Goal: Task Accomplishment & Management: Use online tool/utility

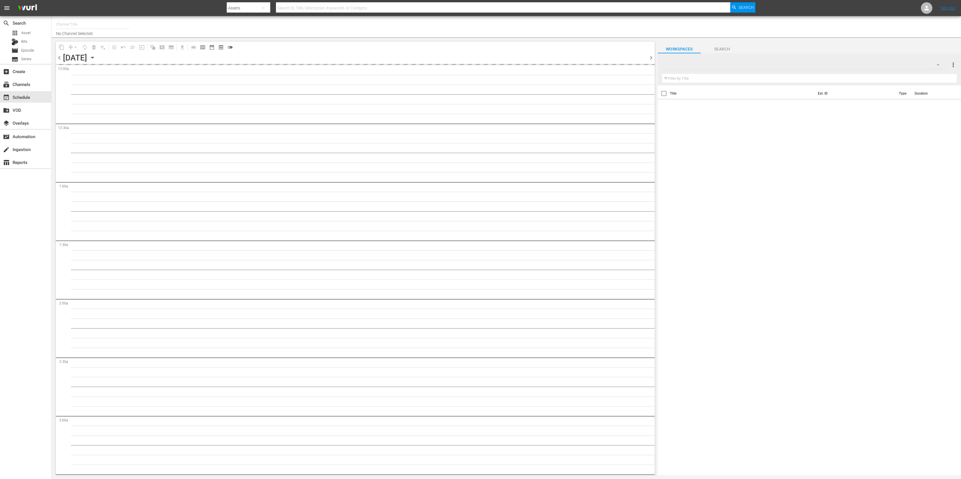
type input "DangerTV (161)"
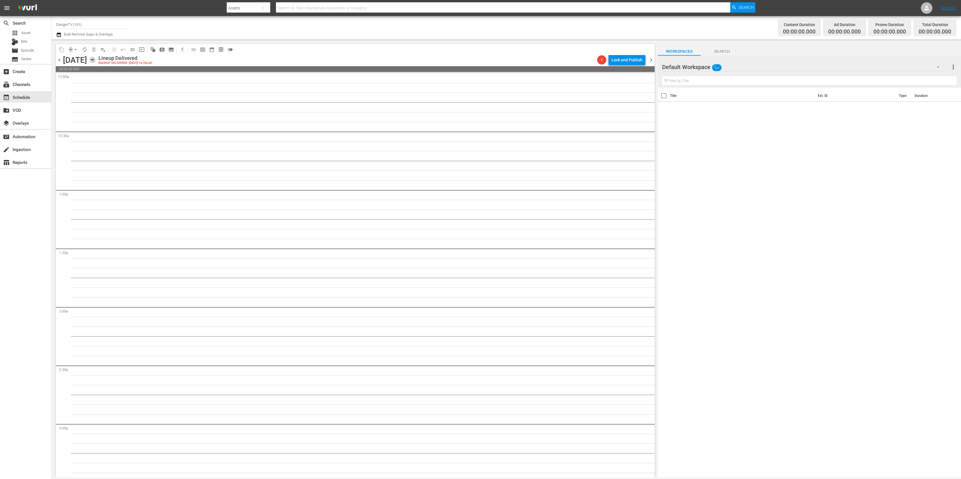
click at [96, 60] on icon "button" at bounding box center [92, 60] width 6 height 6
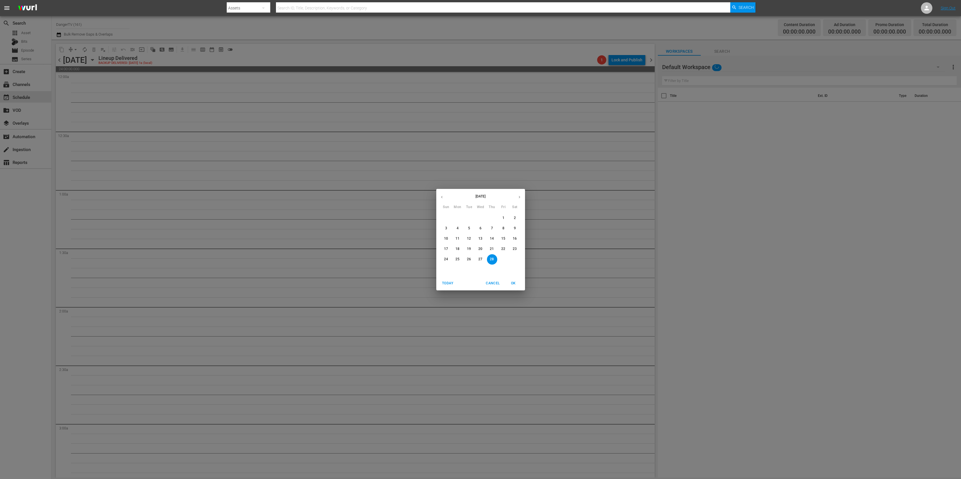
click at [454, 282] on span "Today" at bounding box center [448, 283] width 14 height 6
click at [512, 283] on span "OK" at bounding box center [514, 283] width 14 height 6
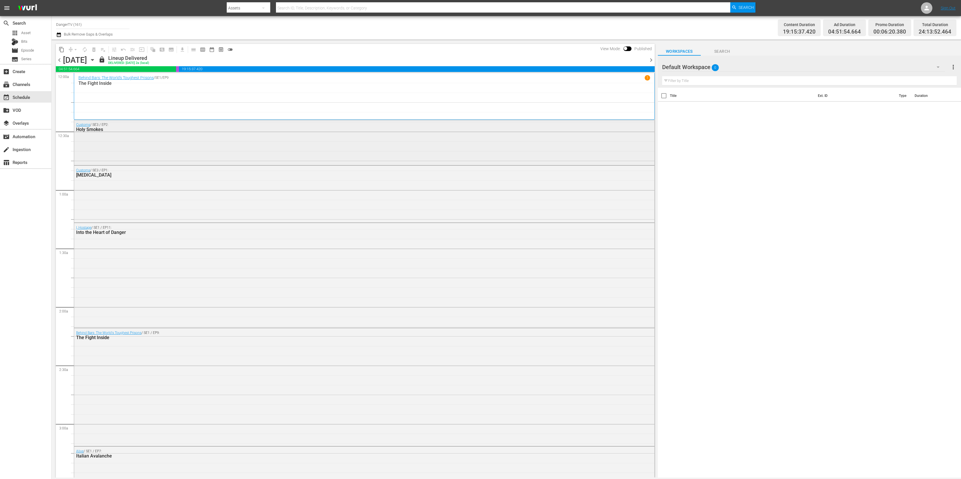
click at [260, 155] on div "Customs / SE3 / EP2: Holy Smokes" at bounding box center [364, 142] width 581 height 44
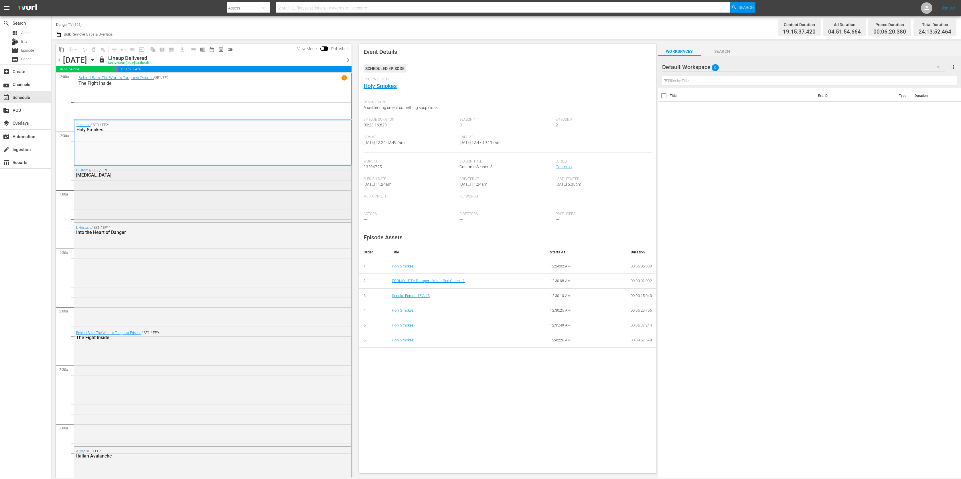
click at [278, 194] on div "Customs / SE3 / EP1: [MEDICAL_DATA]" at bounding box center [212, 194] width 277 height 56
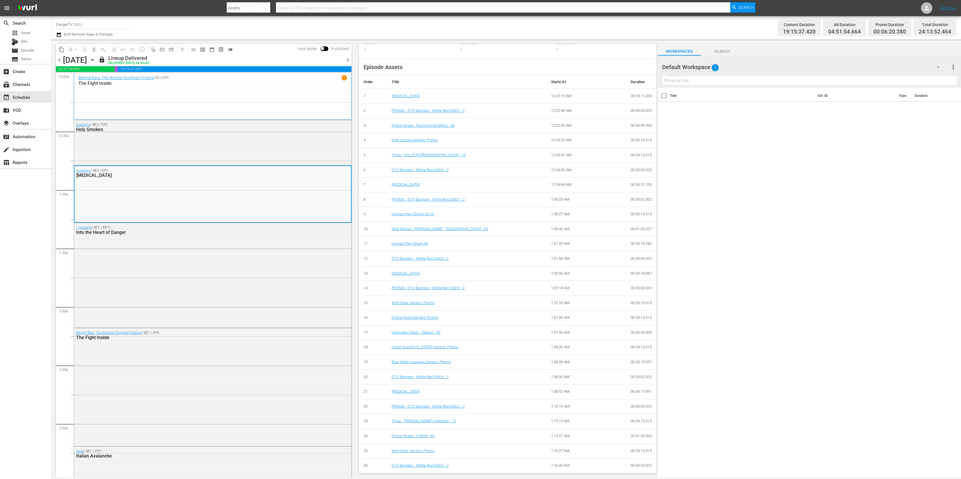
scroll to position [168, 0]
click at [186, 151] on div "Customs / SE3 / EP2: Holy Smokes" at bounding box center [212, 142] width 277 height 44
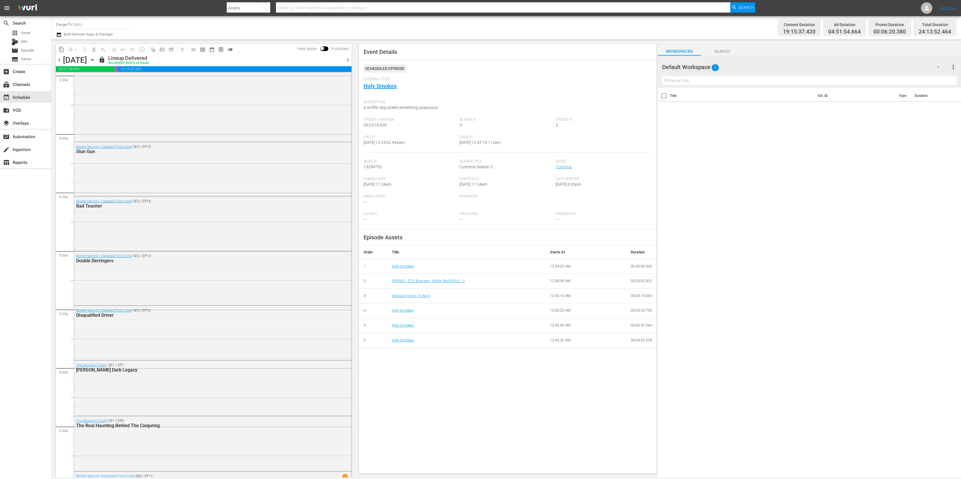
scroll to position [406, 0]
click at [269, 233] on div "Border Security: Canada's Front Line / SE3 / EP14: Bad Teacher" at bounding box center [212, 222] width 277 height 53
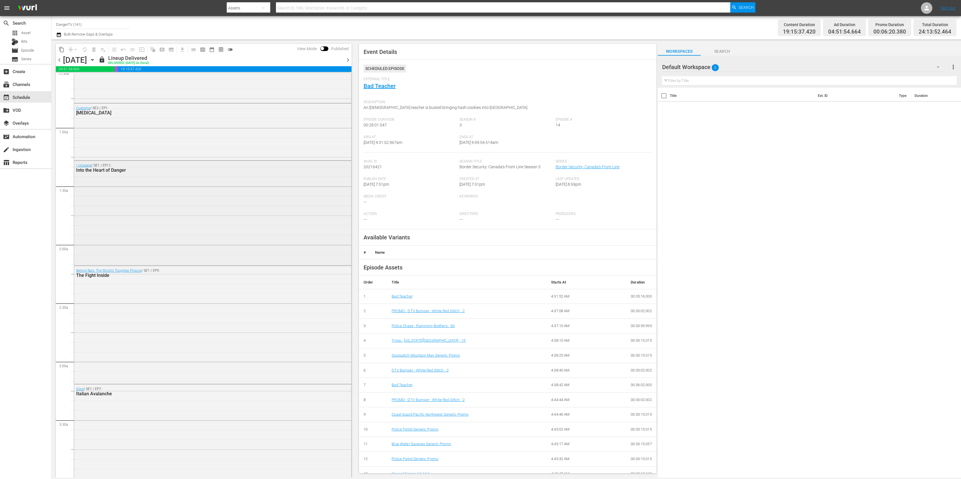
scroll to position [0, 0]
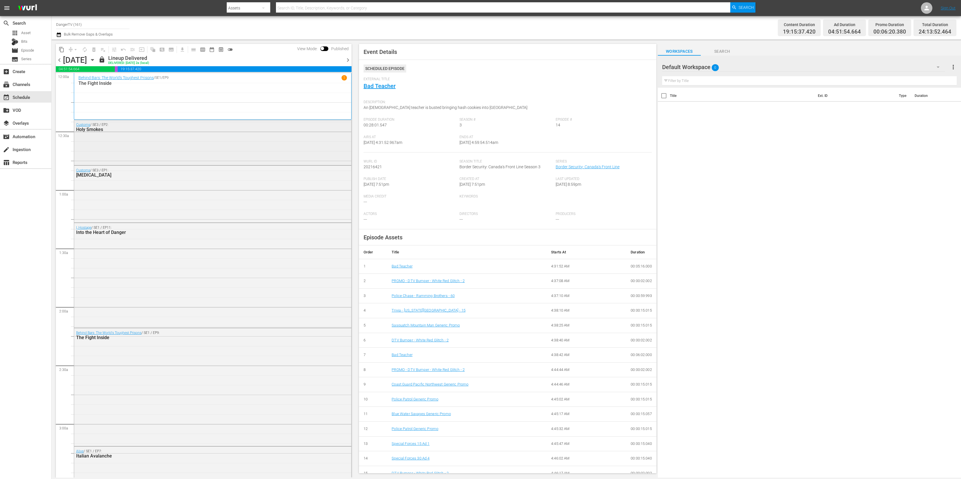
click at [247, 145] on div "Customs / SE3 / EP2: Holy Smokes" at bounding box center [212, 142] width 277 height 44
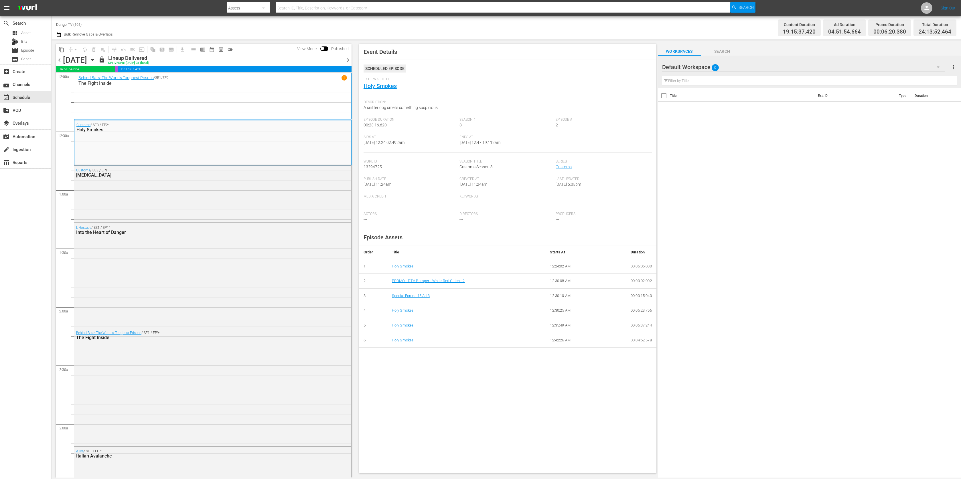
drag, startPoint x: 365, startPoint y: 186, endPoint x: 400, endPoint y: 187, distance: 35.8
click at [400, 187] on div "Publish Date [DATE] 11:24am" at bounding box center [412, 185] width 96 height 17
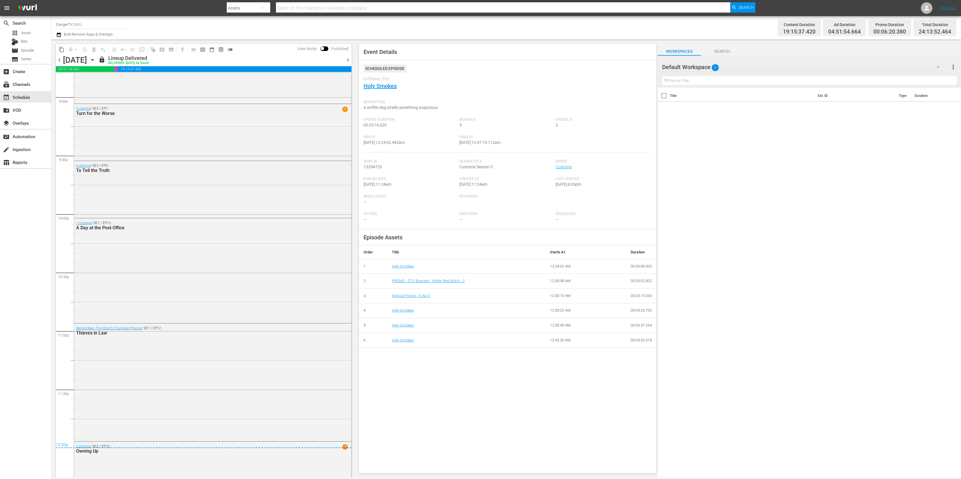
scroll to position [2434, 0]
click at [230, 181] on div "Customs / SE3 / EP5: To Tell the Truth" at bounding box center [212, 184] width 277 height 55
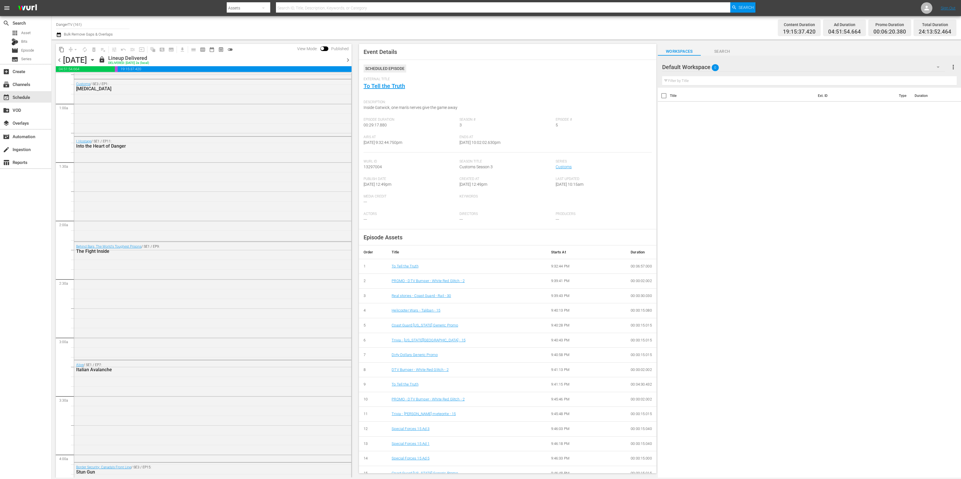
scroll to position [0, 0]
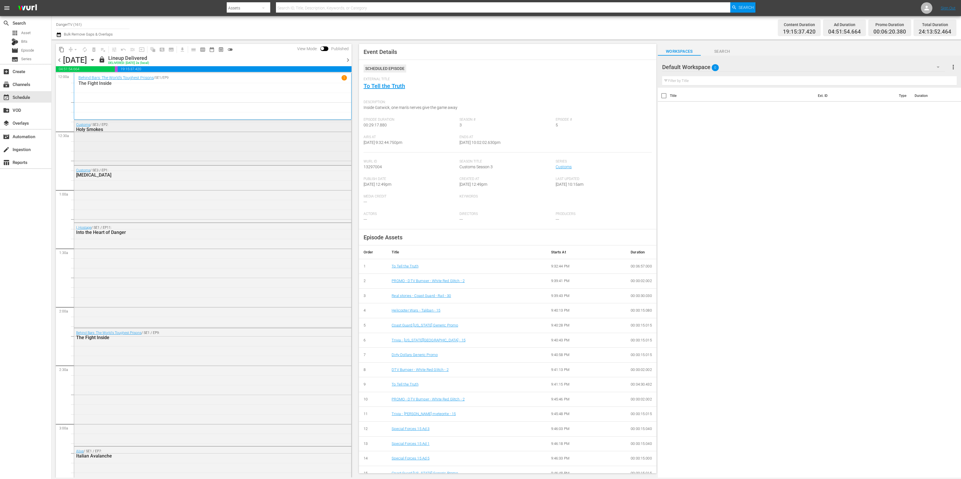
click at [239, 143] on div "Customs / SE3 / EP2: Holy Smokes" at bounding box center [212, 142] width 277 height 44
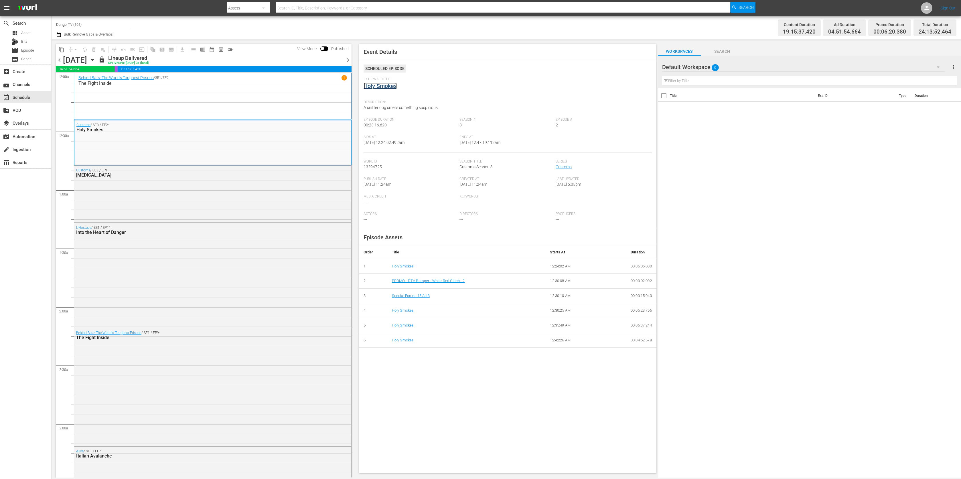
click at [386, 87] on link "Holy Smokes" at bounding box center [380, 85] width 33 height 7
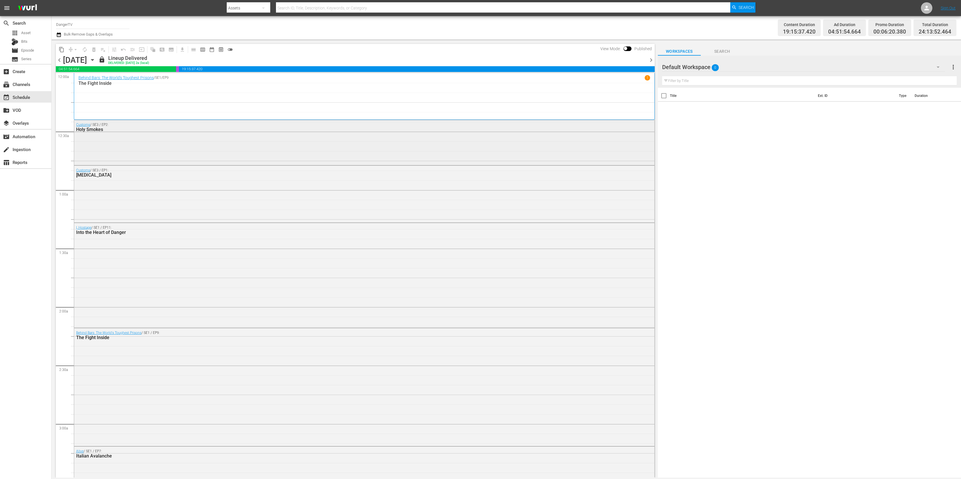
click at [295, 153] on div "Customs / SE3 / EP2: Holy Smokes" at bounding box center [364, 142] width 581 height 44
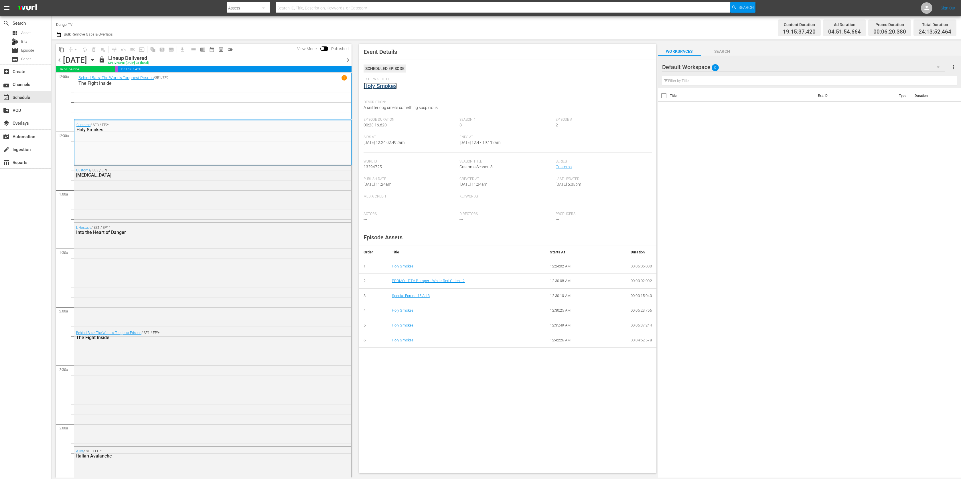
click at [375, 86] on link "Holy Smokes" at bounding box center [380, 85] width 33 height 7
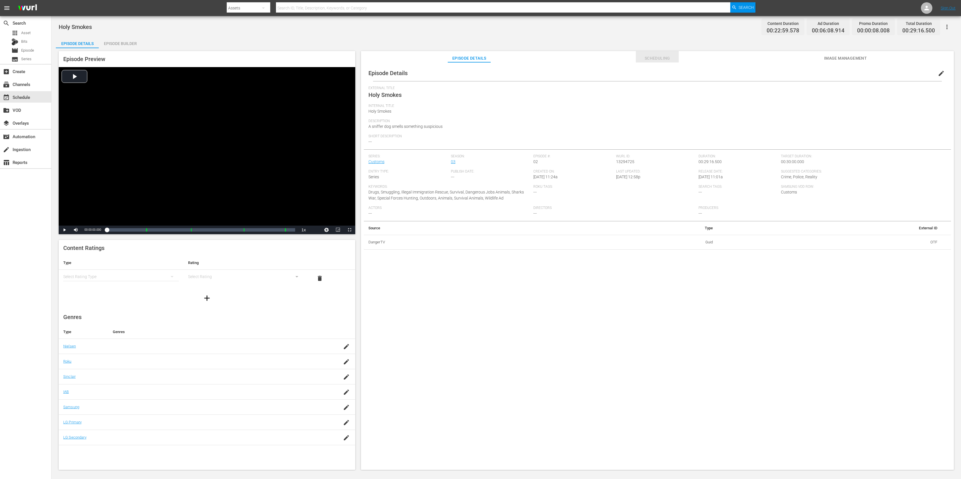
click at [643, 55] on span "Scheduling" at bounding box center [657, 58] width 43 height 7
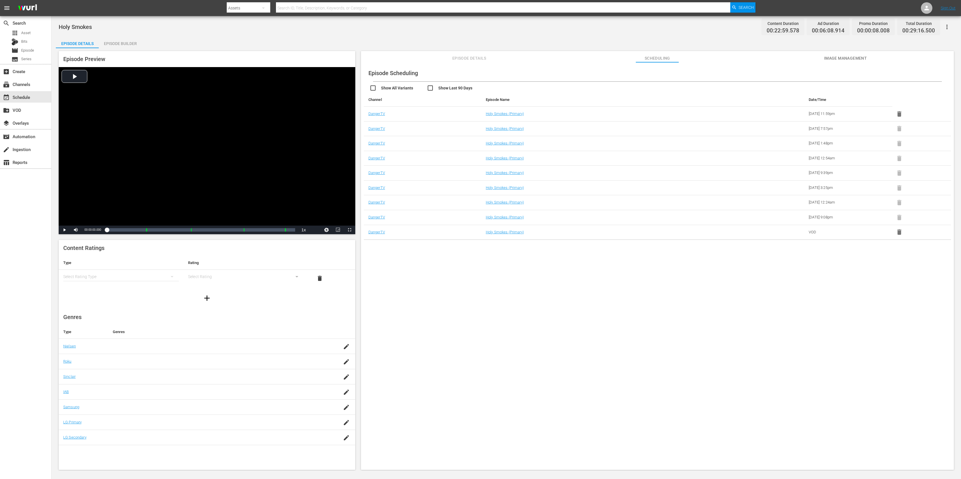
click at [480, 57] on span "Episode Details" at bounding box center [469, 58] width 43 height 7
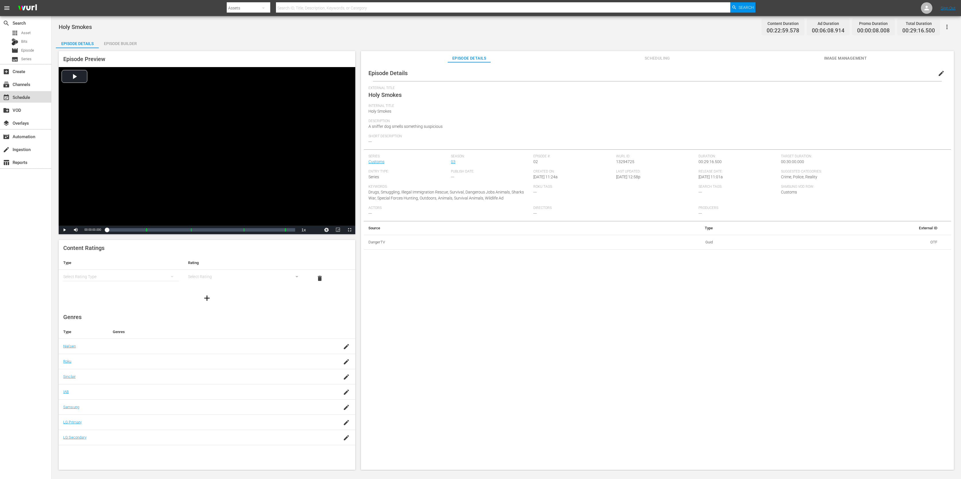
click at [22, 95] on div "event_available Schedule" at bounding box center [16, 96] width 32 height 5
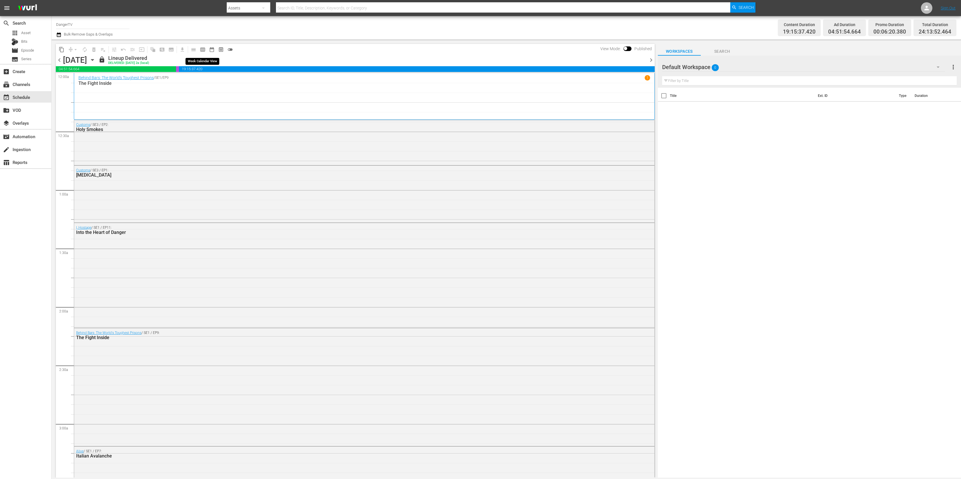
click at [204, 49] on span "calendar_view_week_outlined" at bounding box center [203, 50] width 6 height 6
